Goal: Transaction & Acquisition: Download file/media

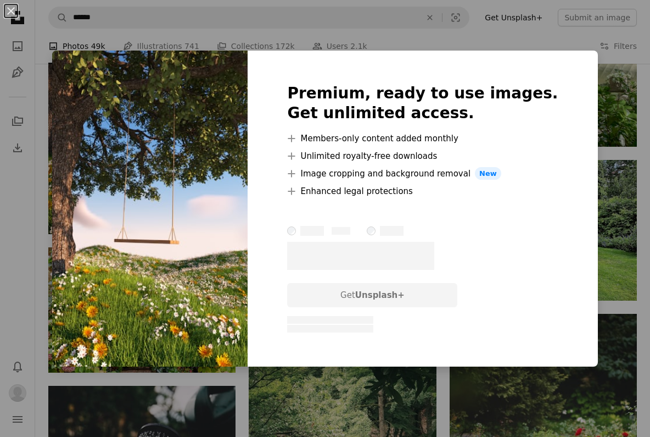
scroll to position [769, 0]
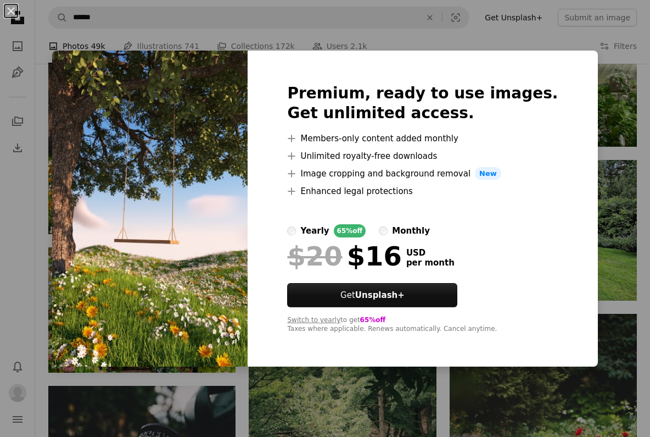
click at [514, 43] on div "An X shape Premium, ready to use images. Get unlimited access. A plus sign Memb…" at bounding box center [325, 218] width 650 height 437
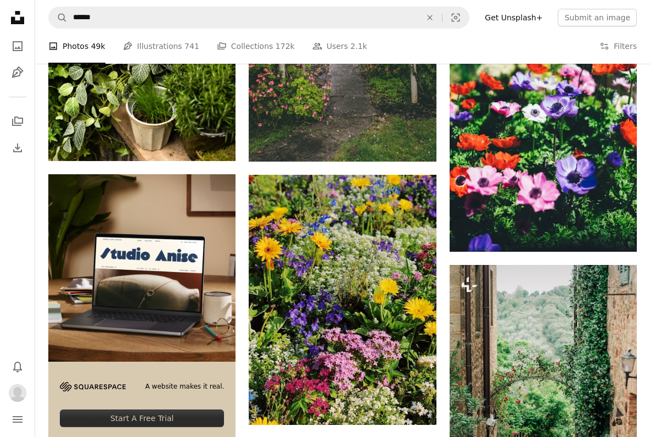
scroll to position [2002, 0]
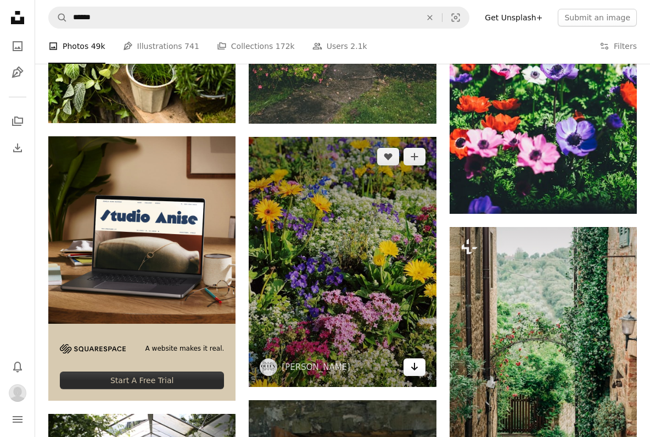
click at [412, 367] on icon "Arrow pointing down" at bounding box center [414, 366] width 9 height 13
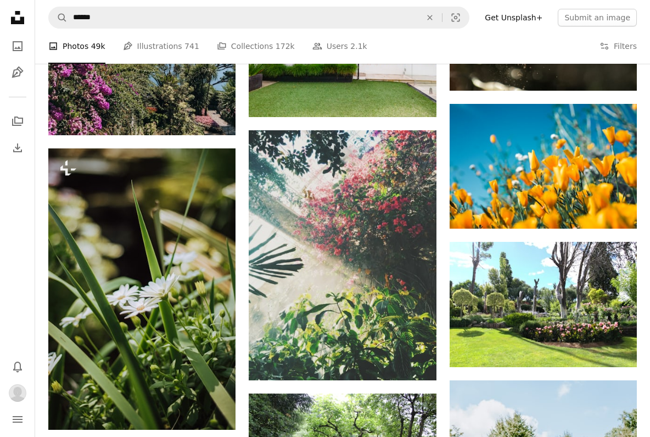
scroll to position [3054, 0]
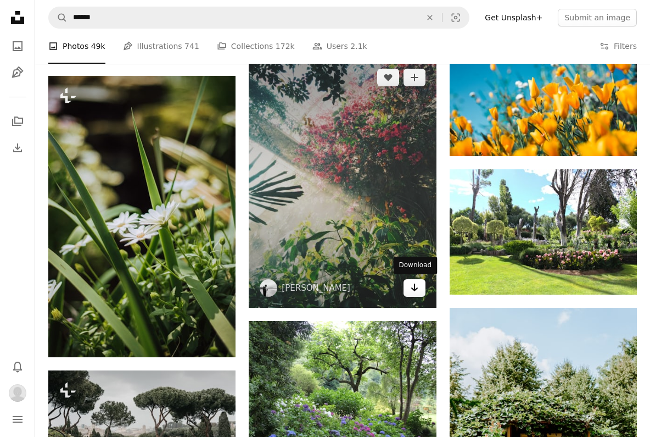
click at [420, 292] on link "Arrow pointing down" at bounding box center [415, 288] width 22 height 18
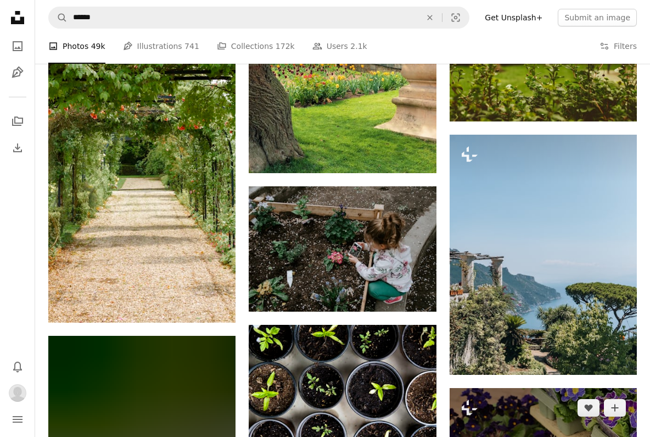
scroll to position [4233, 0]
